Goal: Transaction & Acquisition: Purchase product/service

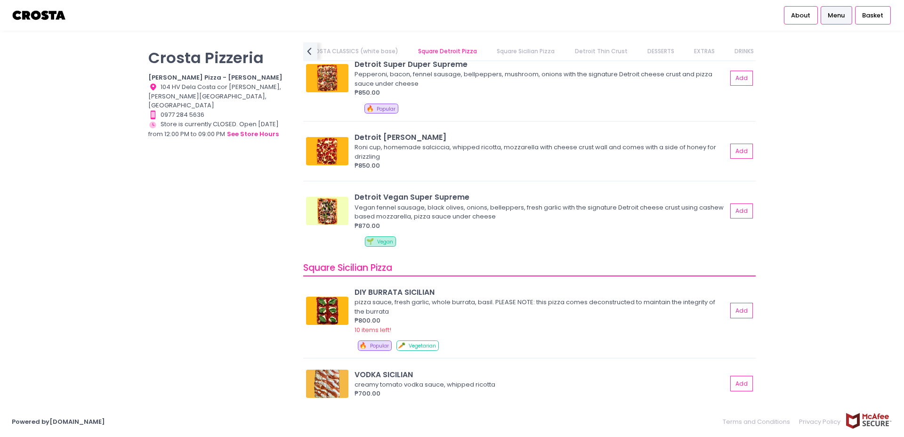
scroll to position [1223, 0]
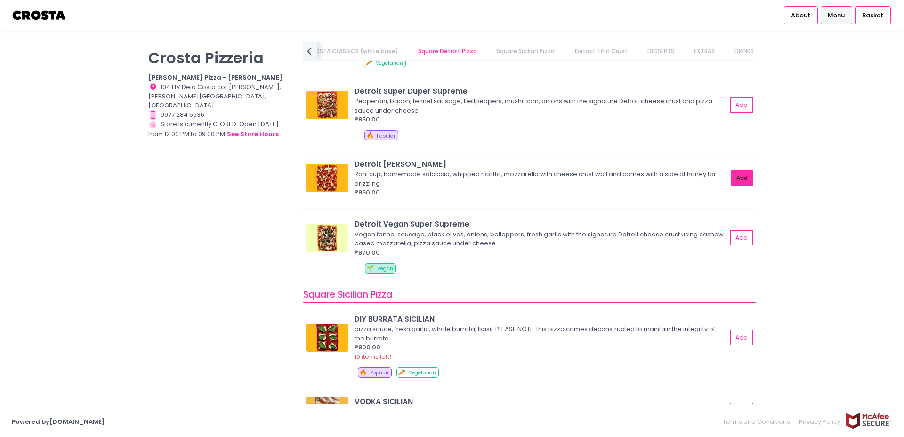
click at [736, 178] on button "Add" at bounding box center [742, 178] width 22 height 16
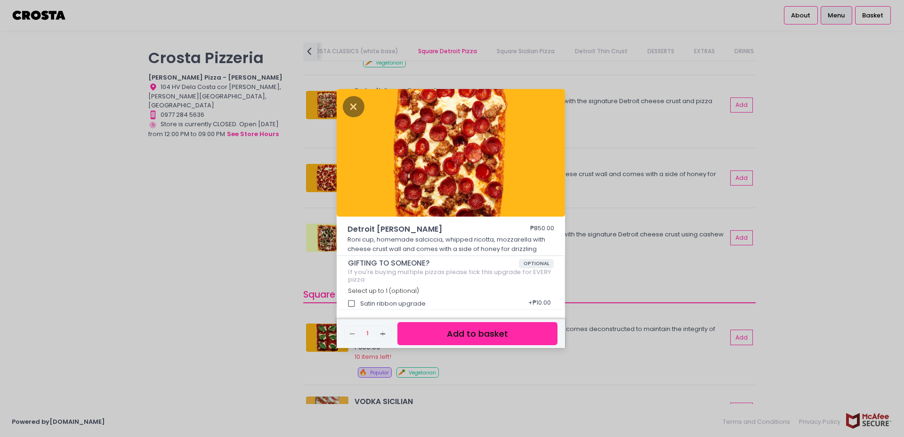
click at [543, 326] on button "Add to basket" at bounding box center [477, 333] width 160 height 23
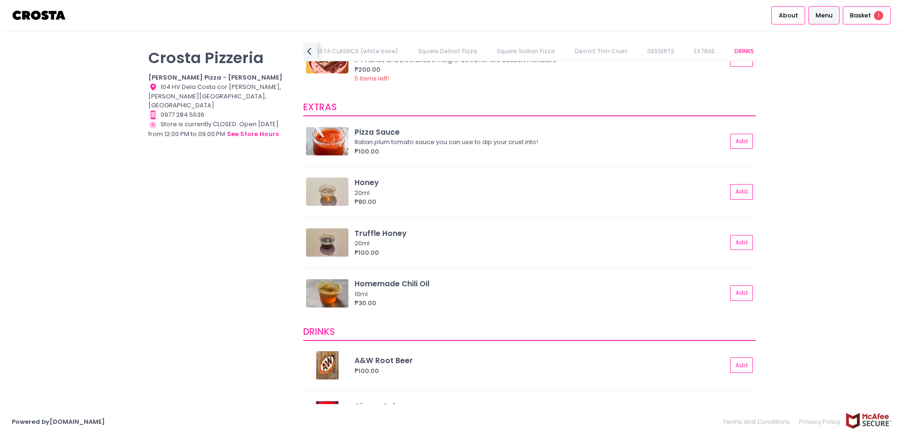
scroll to position [1972, 0]
click at [744, 243] on button "Add" at bounding box center [742, 242] width 22 height 16
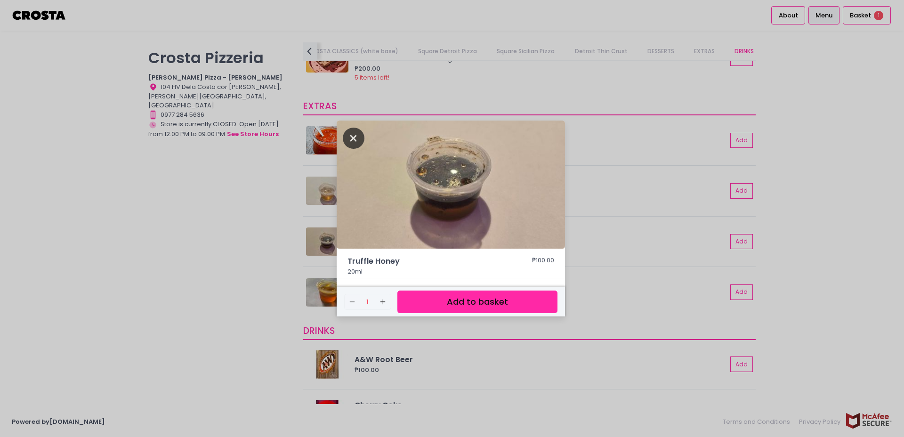
click at [350, 136] on icon "Close" at bounding box center [354, 138] width 22 height 21
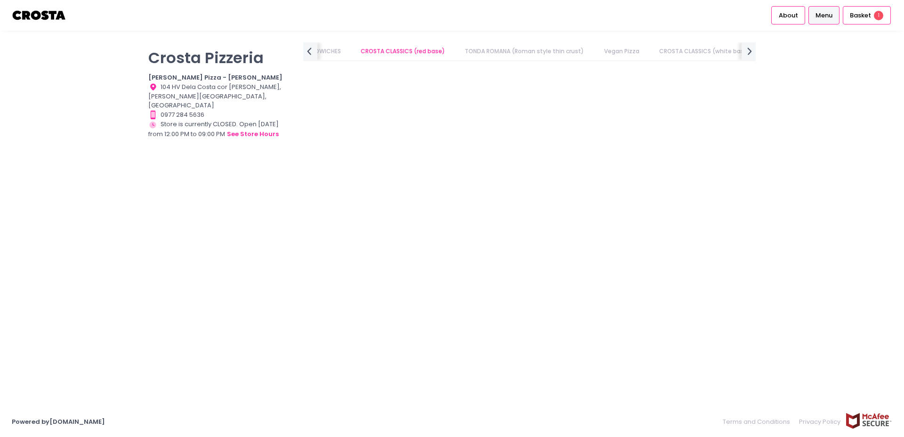
scroll to position [0, 0]
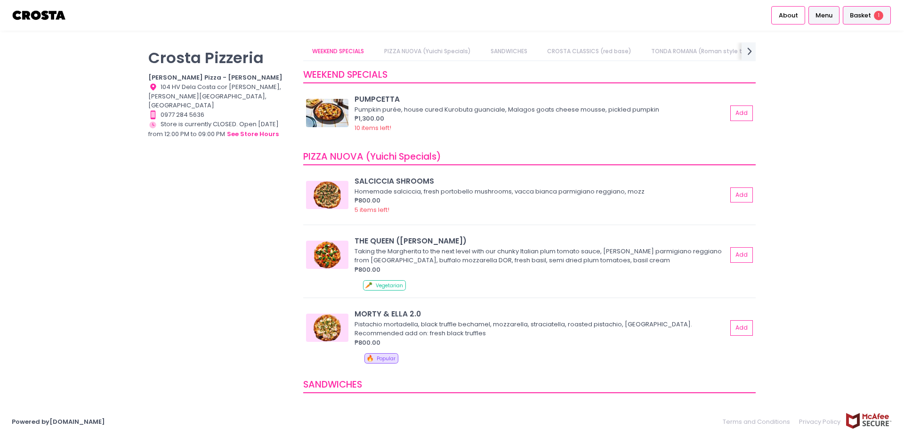
click at [865, 14] on span "Basket" at bounding box center [860, 15] width 21 height 9
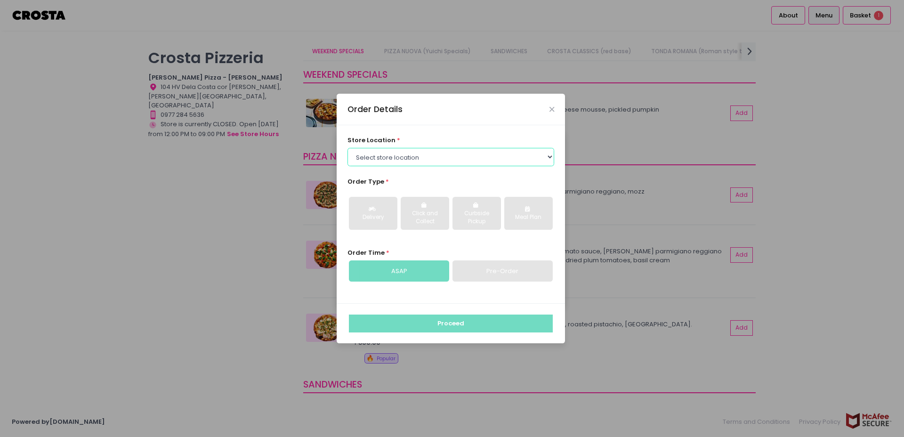
click at [471, 160] on select "Select store location [PERSON_NAME] Pizza - [PERSON_NAME] Pizza - [GEOGRAPHIC_D…" at bounding box center [450, 157] width 207 height 18
select select "5fabb2e53664a8677beaeb89"
click at [347, 148] on select "Select store location [PERSON_NAME] Pizza - [PERSON_NAME] Pizza - [GEOGRAPHIC_D…" at bounding box center [450, 157] width 207 height 18
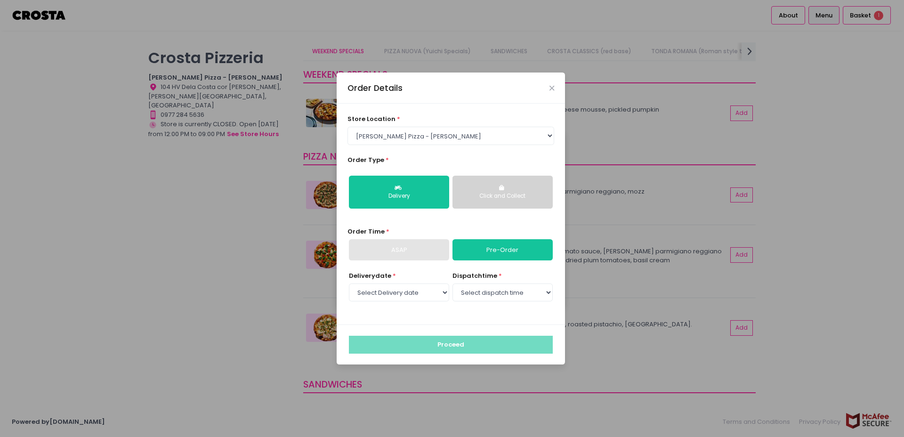
click at [492, 190] on button "Click and Collect" at bounding box center [502, 192] width 100 height 33
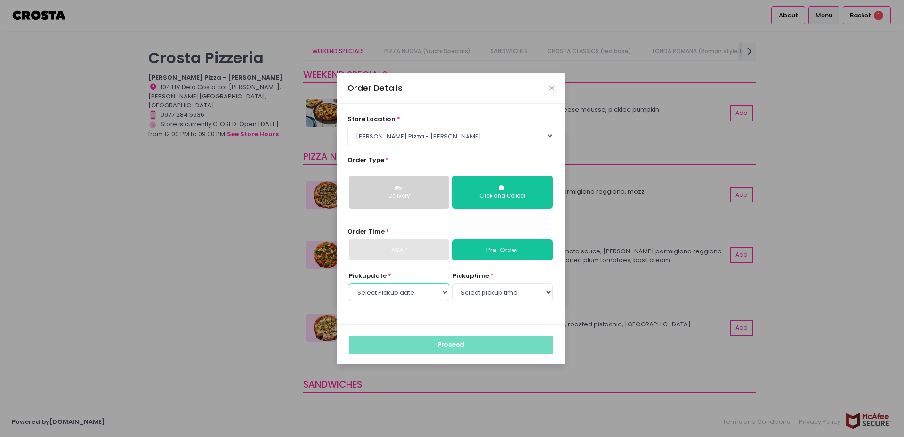
click at [415, 299] on select "Select Pickup date [DATE] [DATE] [DATE] [DATE] [DATE] [DATE]" at bounding box center [399, 292] width 100 height 18
select select "[DATE]"
click at [349, 283] on select "Select Pickup date [DATE] [DATE] [DATE] [DATE] [DATE] [DATE]" at bounding box center [399, 292] width 100 height 18
click at [509, 294] on select "Select pickup time 12:00 PM - 12:30 PM 12:30 PM - 01:00 PM 01:00 PM - 01:30 PM …" at bounding box center [502, 292] width 100 height 18
select select "19:30"
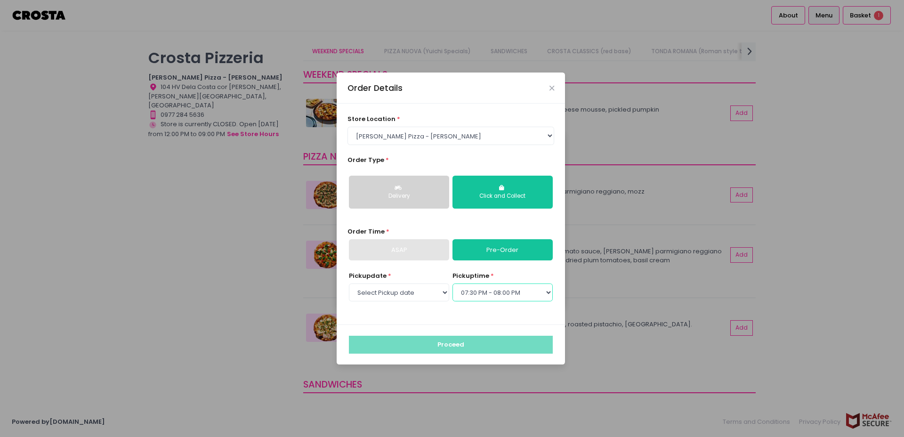
click at [452, 283] on select "Select pickup time 12:00 PM - 12:30 PM 12:30 PM - 01:00 PM 01:00 PM - 01:30 PM …" at bounding box center [502, 292] width 100 height 18
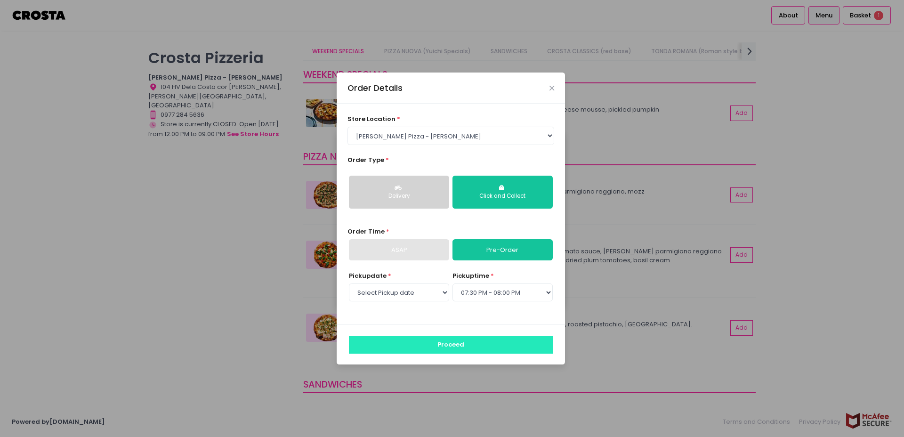
click at [505, 342] on button "Proceed" at bounding box center [451, 345] width 204 height 18
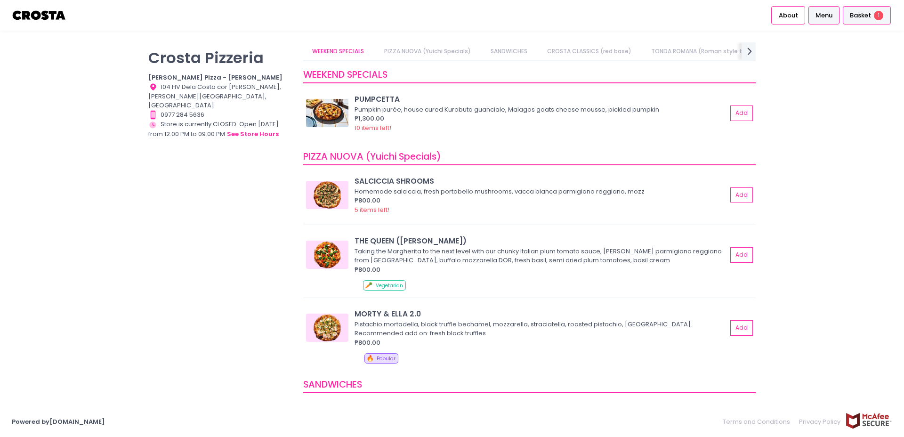
click at [858, 14] on span "Basket" at bounding box center [860, 15] width 21 height 9
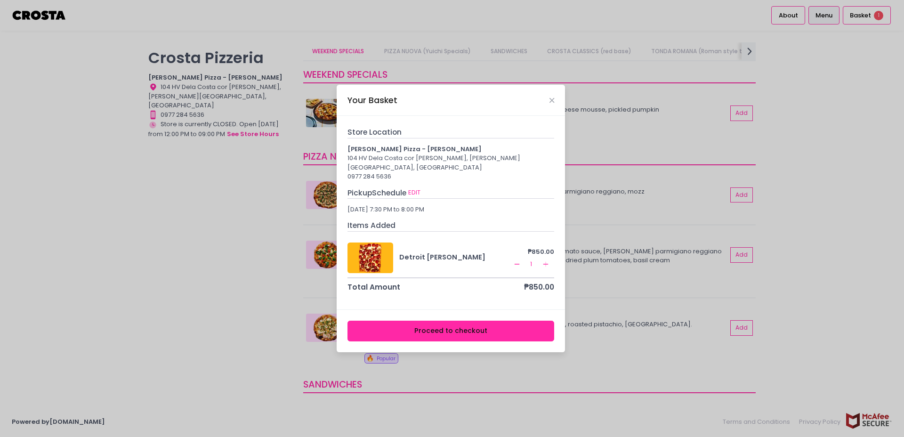
click at [516, 323] on button "Proceed to checkout" at bounding box center [450, 331] width 207 height 21
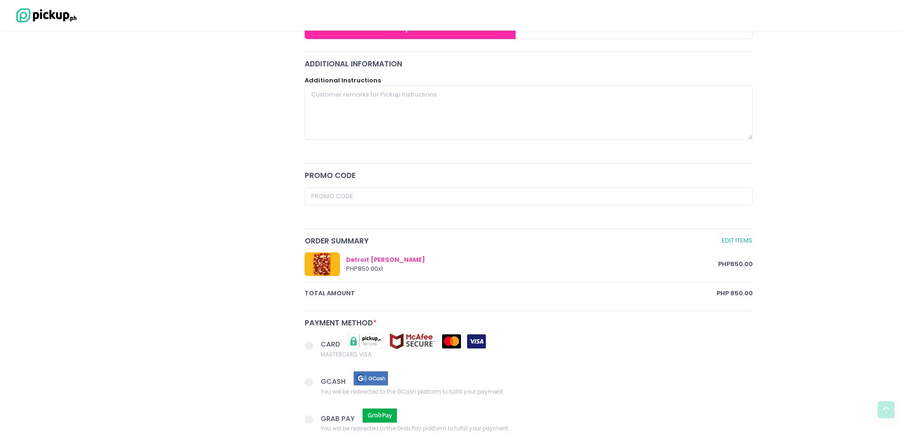
scroll to position [393, 0]
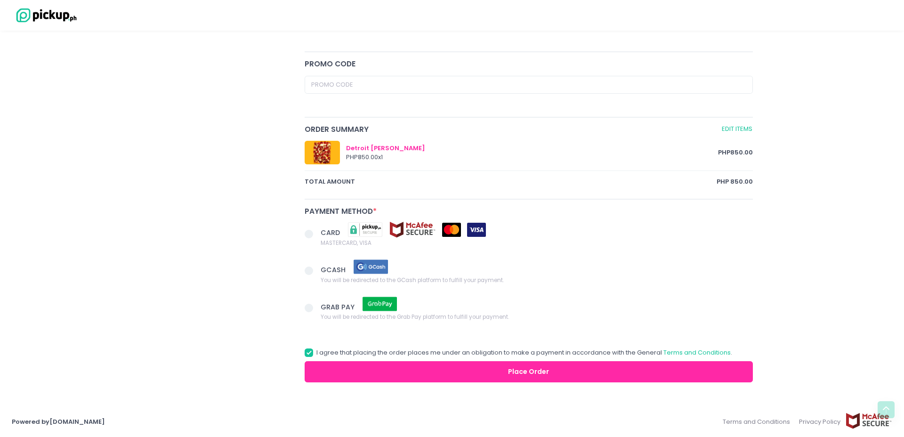
click at [868, 273] on div "Checkout You are ordering from [PERSON_NAME] Pizzeria for Pickup on [DATE] 7:30…" at bounding box center [452, 22] width 904 height 745
